Goal: Transaction & Acquisition: Purchase product/service

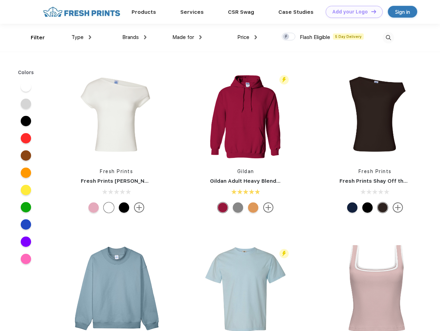
click at [351, 12] on link "Add your Logo Design Tool" at bounding box center [354, 12] width 57 height 12
click at [0, 0] on div "Design Tool" at bounding box center [0, 0] width 0 height 0
click at [370, 11] on link "Add your Logo Design Tool" at bounding box center [354, 12] width 57 height 12
click at [33, 38] on div "Filter" at bounding box center [38, 38] width 14 height 8
click at [81, 37] on span "Type" at bounding box center [77, 37] width 12 height 6
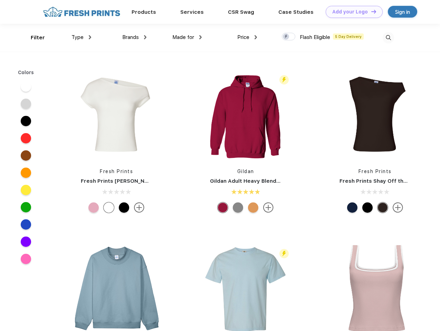
click at [134, 37] on span "Brands" at bounding box center [130, 37] width 17 height 6
click at [187, 37] on span "Made for" at bounding box center [183, 37] width 22 height 6
click at [247, 37] on span "Price" at bounding box center [243, 37] width 12 height 6
click at [289, 37] on div at bounding box center [288, 37] width 13 height 8
click at [286, 37] on input "checkbox" at bounding box center [284, 34] width 4 height 4
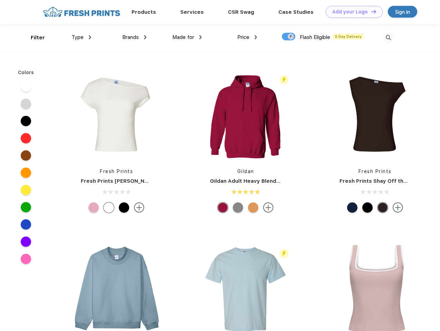
click at [388, 38] on img at bounding box center [388, 37] width 11 height 11
